Goal: Information Seeking & Learning: Find specific fact

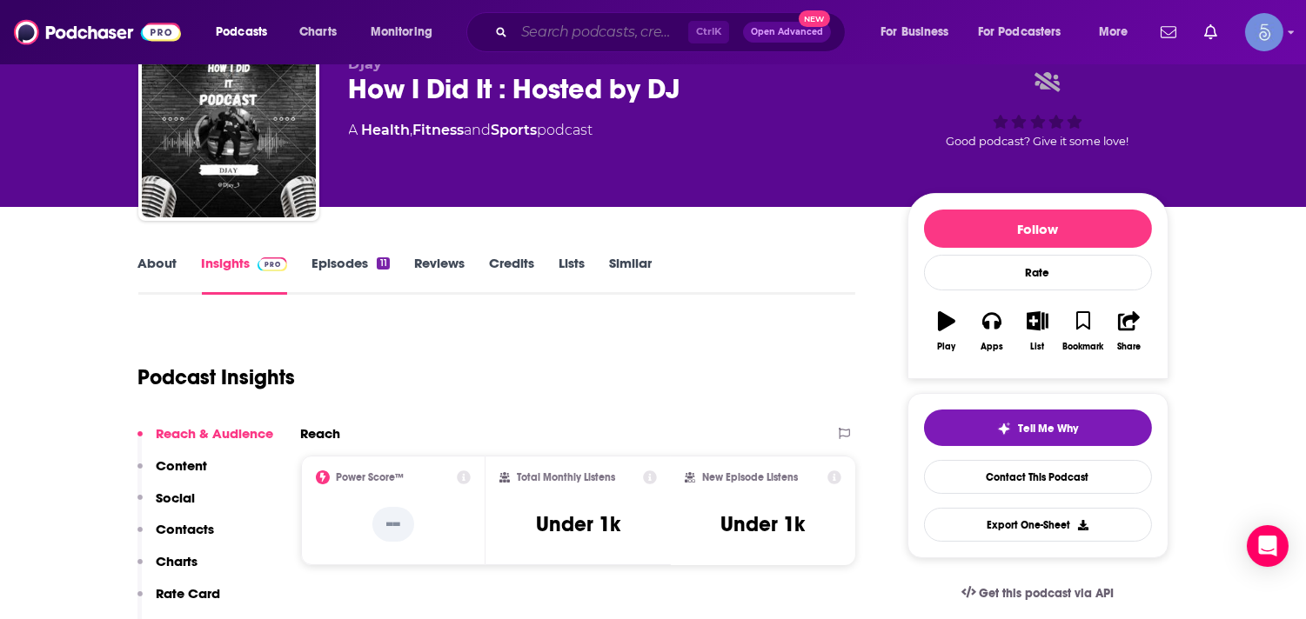
click at [526, 28] on input "Search podcasts, credits, & more..." at bounding box center [601, 32] width 174 height 28
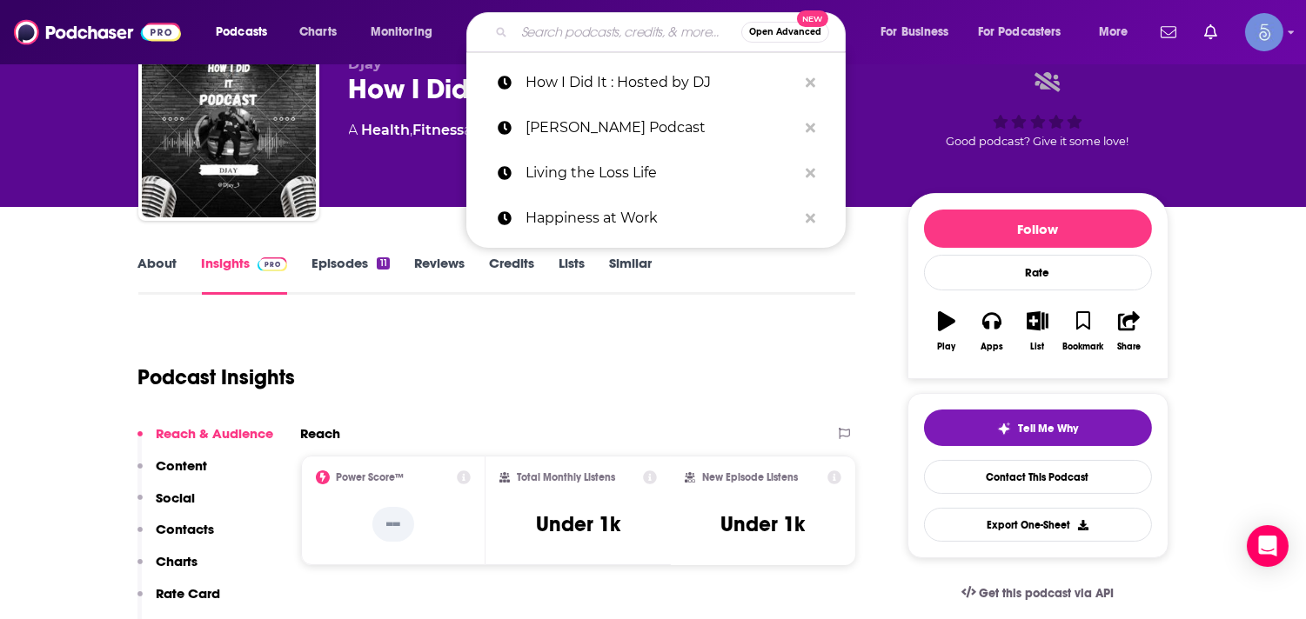
paste input "[PERSON_NAME]"
type input "[PERSON_NAME]"
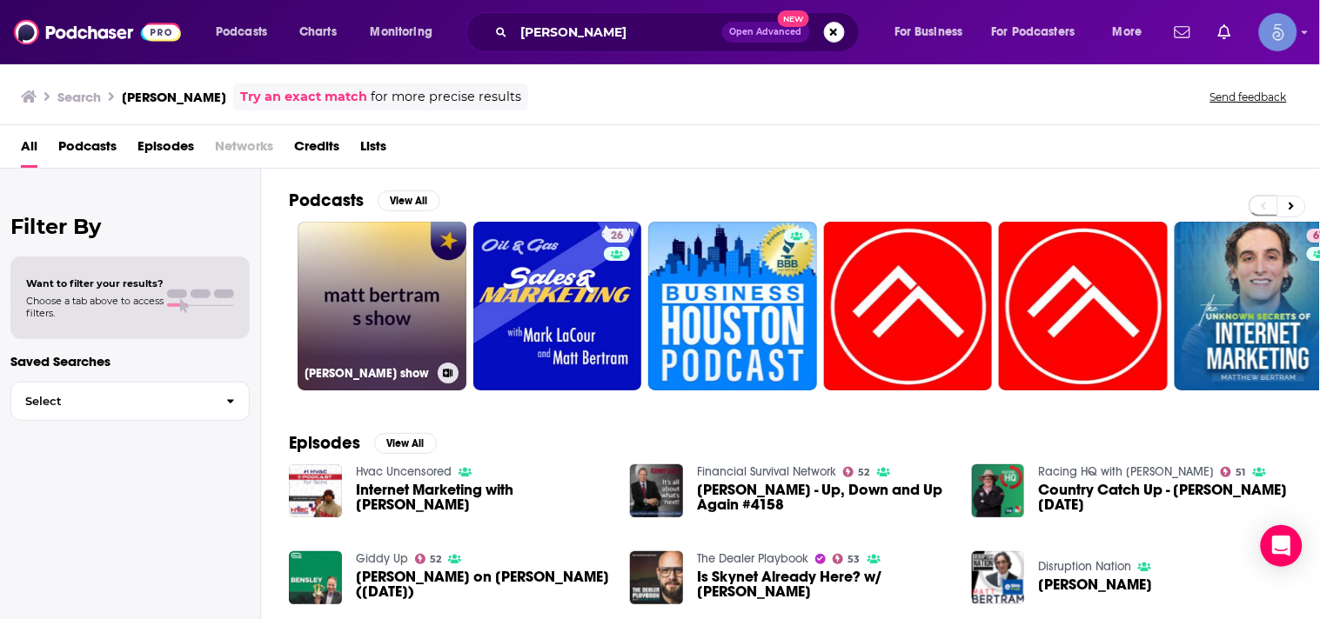
click at [412, 281] on link "[PERSON_NAME] show" at bounding box center [382, 306] width 169 height 169
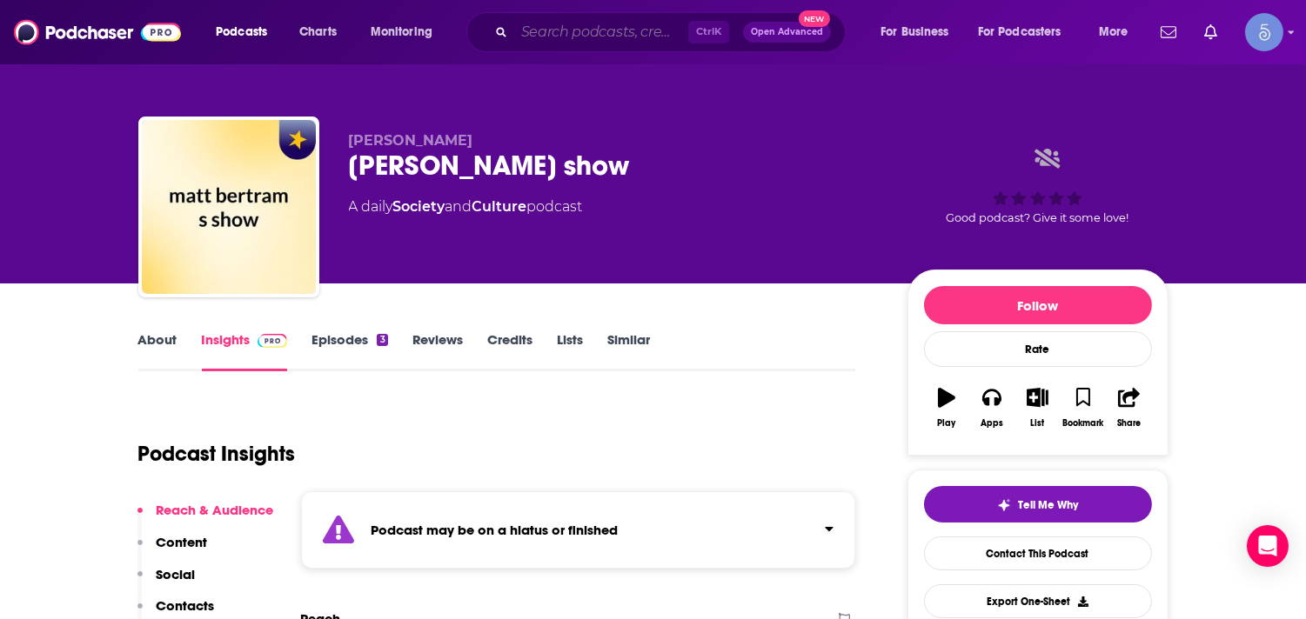
click at [528, 35] on input "Search podcasts, credits, & more..." at bounding box center [601, 32] width 174 height 28
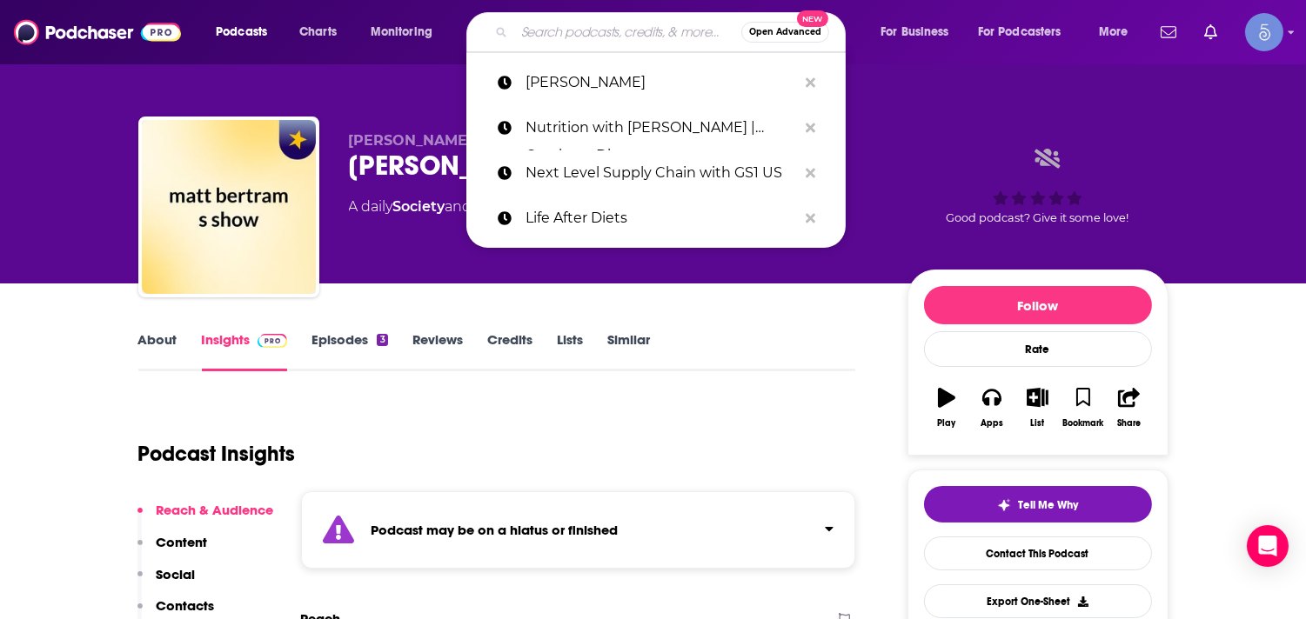
paste input "SEO Podcast The Unknown Secrets"
type input "SEO Podcast The Unknown Secrets"
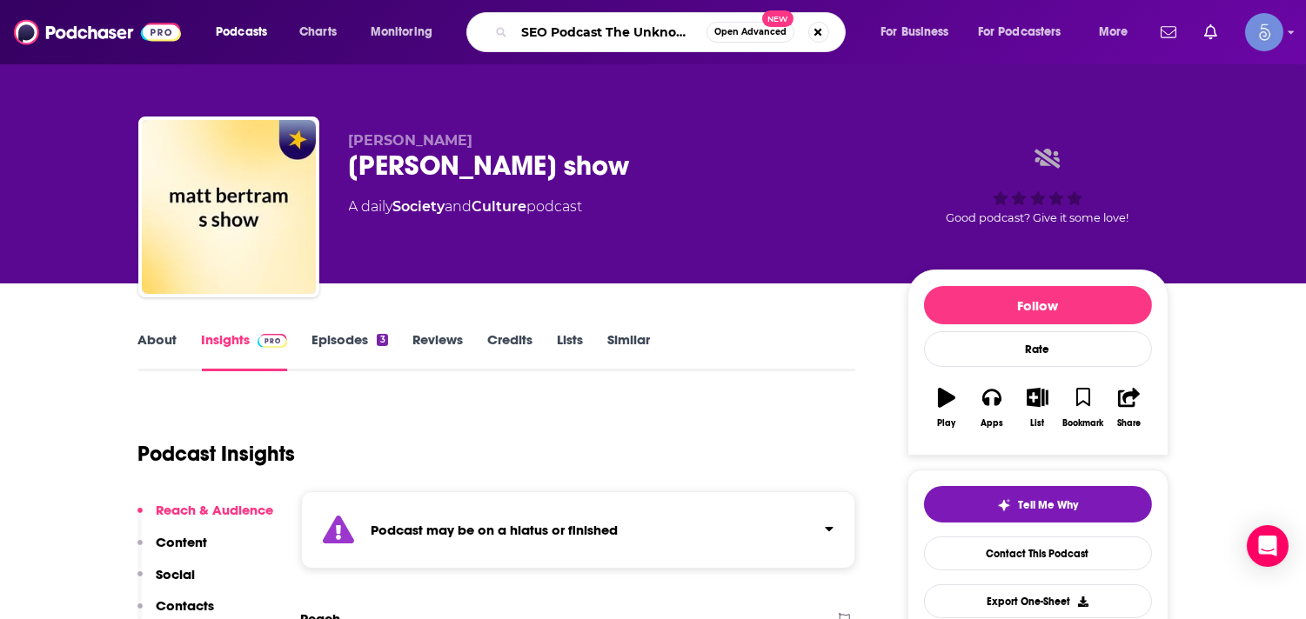
scroll to position [0, 47]
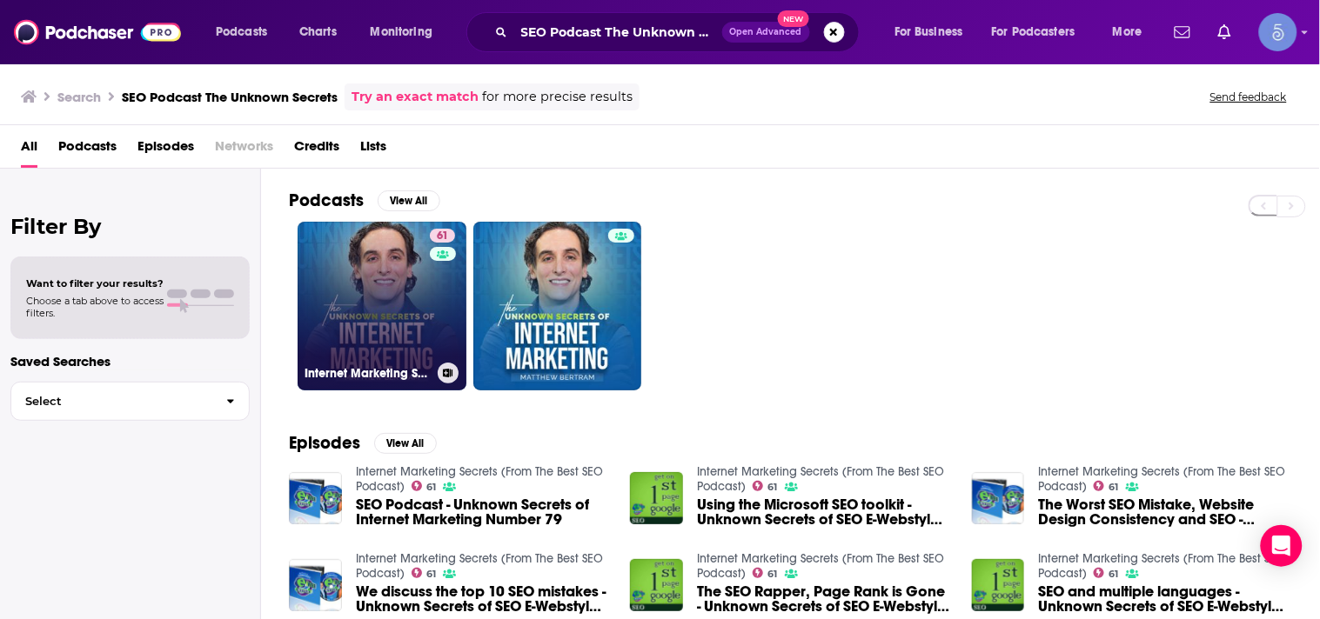
click at [414, 277] on link "61 Internet Marketing Secrets (From The Best SEO Podcast)" at bounding box center [382, 306] width 169 height 169
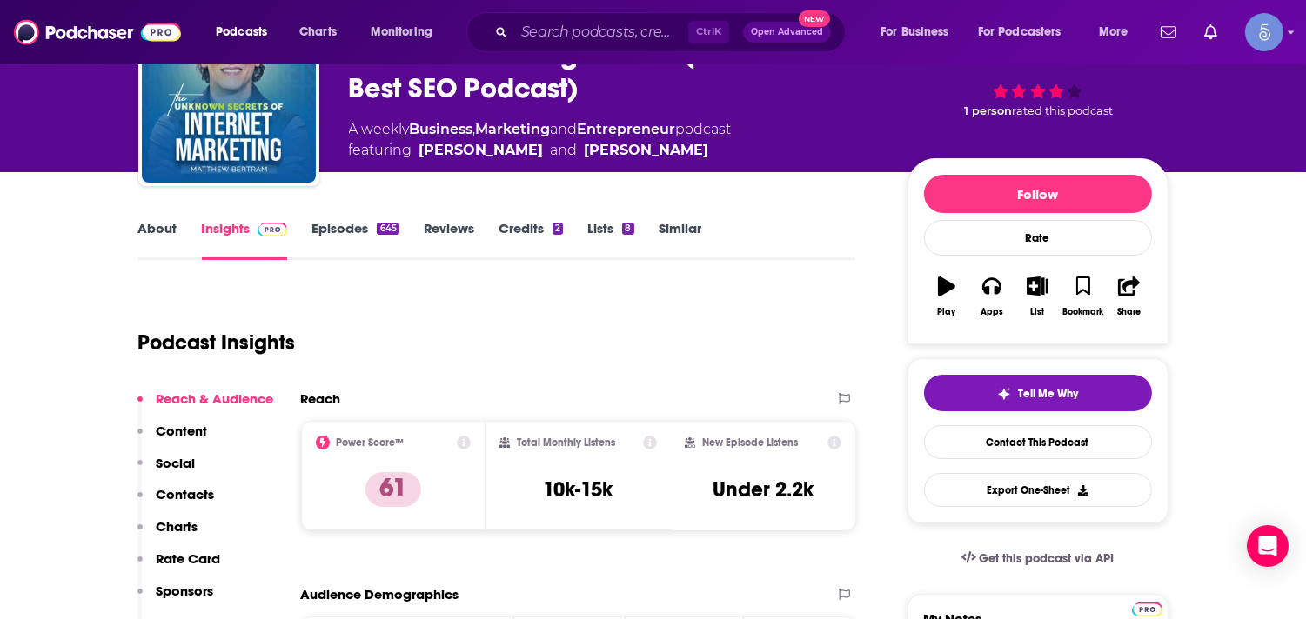
scroll to position [116, 0]
